Goal: Navigation & Orientation: Find specific page/section

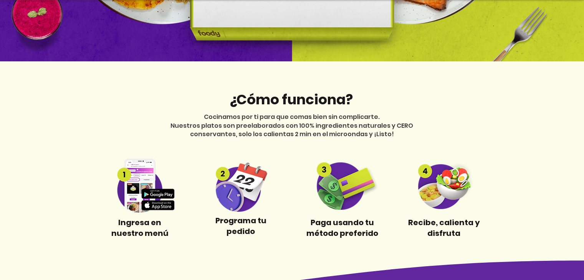
click at [139, 178] on img at bounding box center [140, 186] width 72 height 54
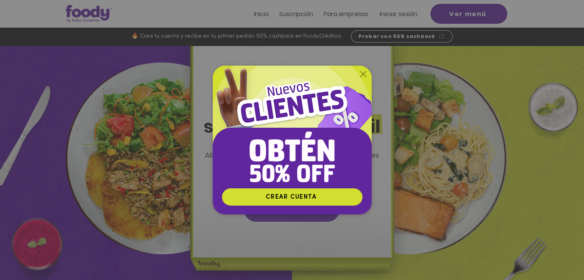
click at [362, 75] on icon "Volver al sitio" at bounding box center [363, 74] width 6 height 6
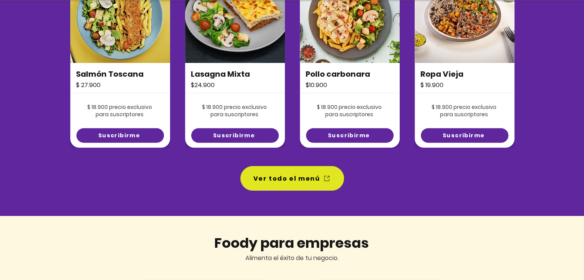
scroll to position [614, 0]
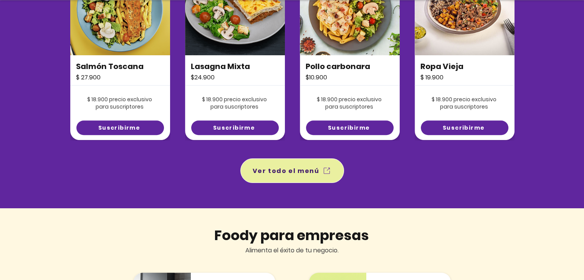
click at [266, 177] on span "Ver todo el menú" at bounding box center [292, 170] width 101 height 21
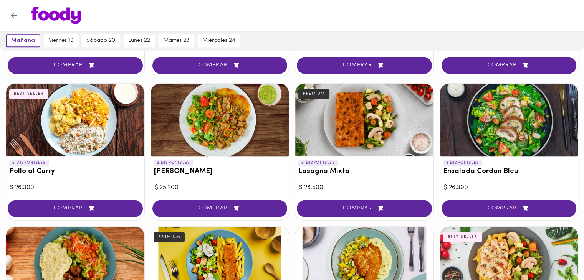
scroll to position [731, 0]
